Goal: Task Accomplishment & Management: Complete application form

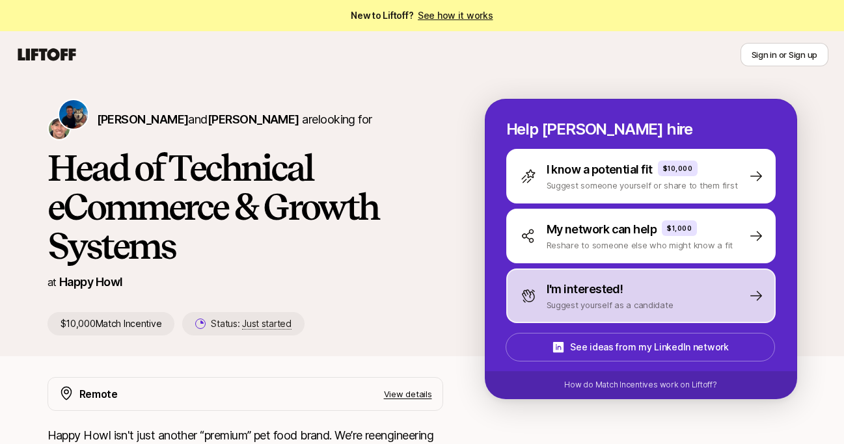
click at [665, 300] on p "Suggest yourself as a candidate" at bounding box center [610, 305] width 127 height 13
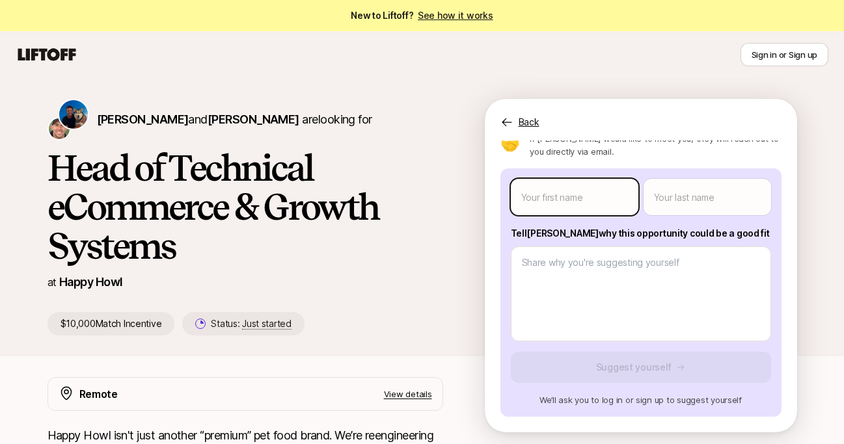
scroll to position [16, 0]
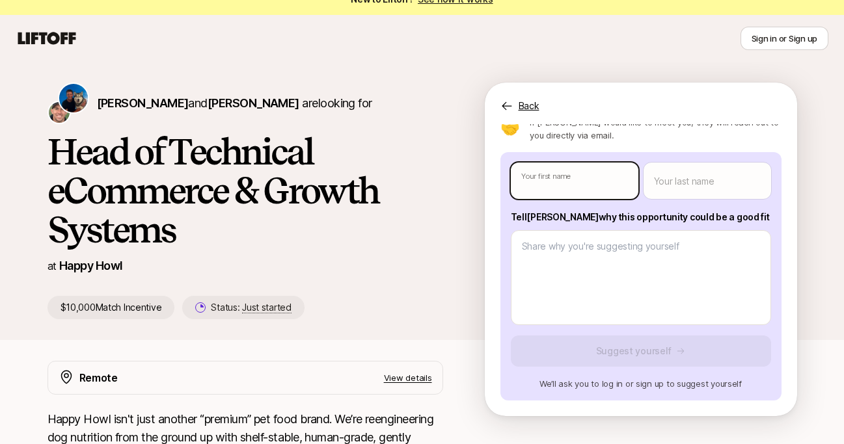
click at [627, 187] on body "New to Liftoff? See how it works Sign in or Sign up Sign in or Sign up [PERSON_…" at bounding box center [422, 206] width 844 height 444
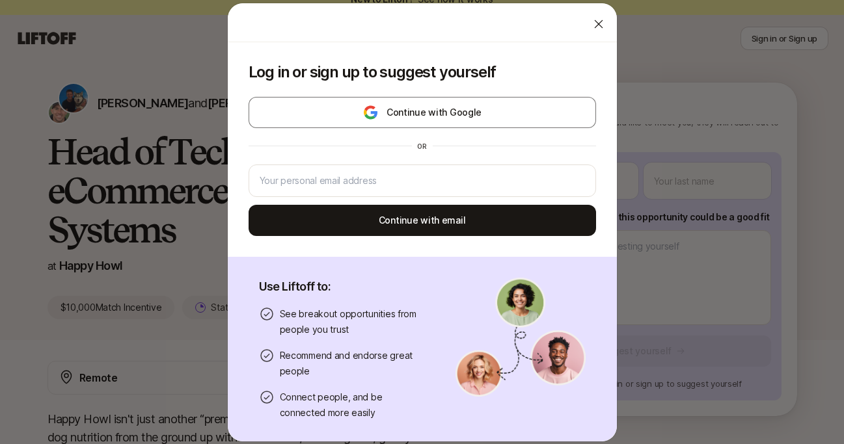
click at [597, 29] on icon at bounding box center [598, 24] width 13 height 13
type textarea "x"
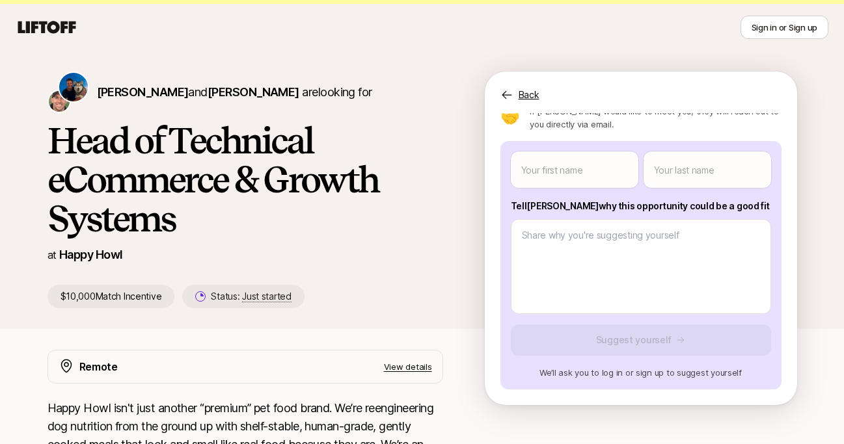
scroll to position [0, 0]
